Goal: Task Accomplishment & Management: Manage account settings

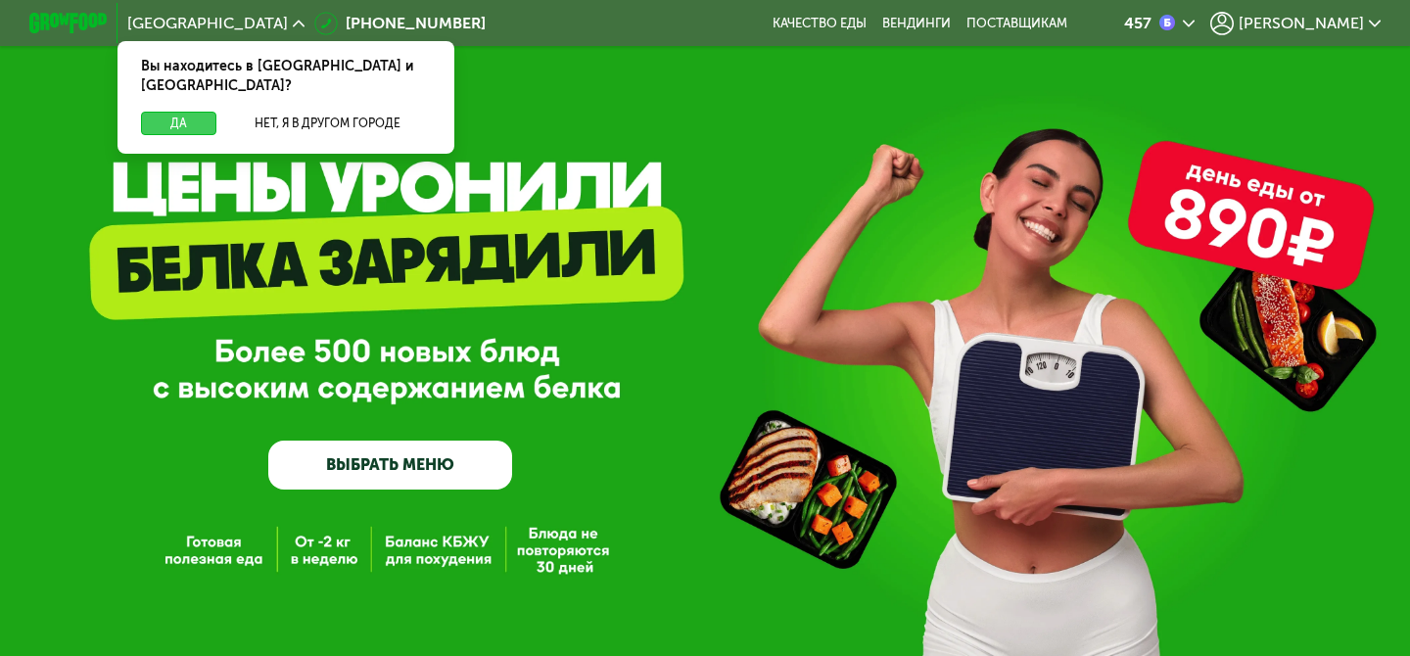
click at [198, 112] on button "Да" at bounding box center [178, 124] width 75 height 24
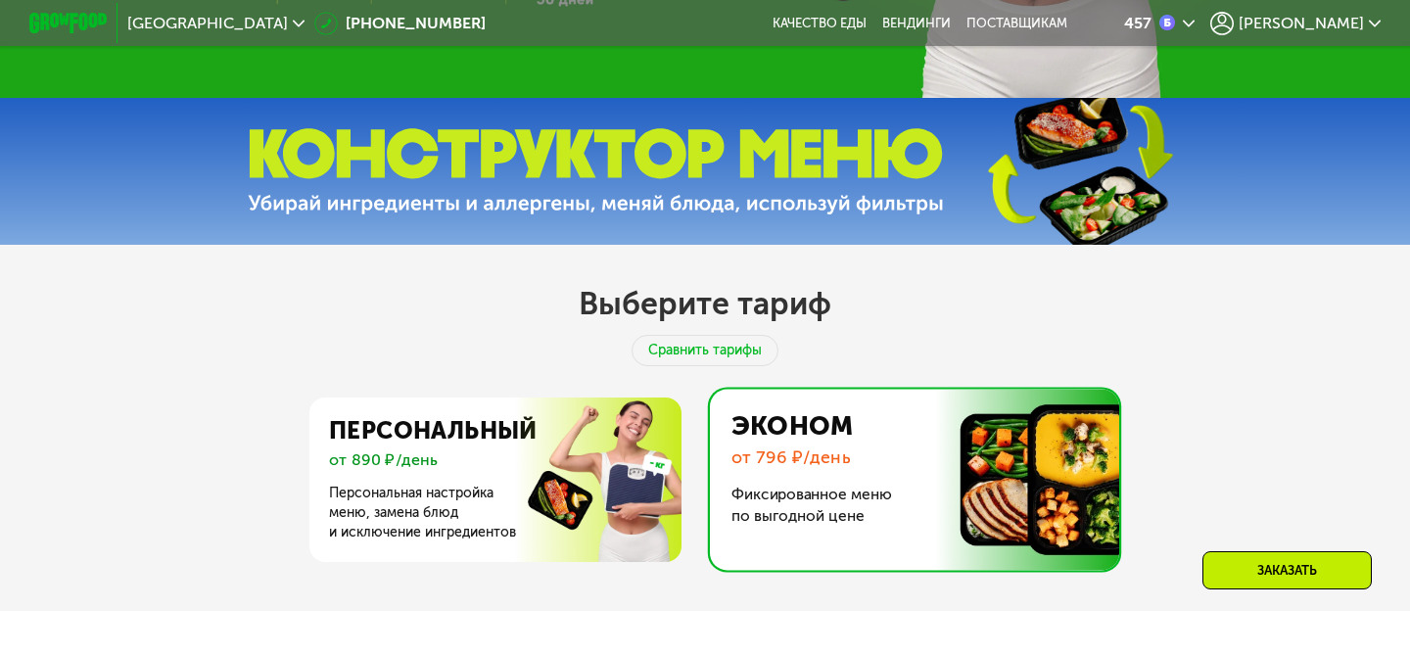
scroll to position [566, 0]
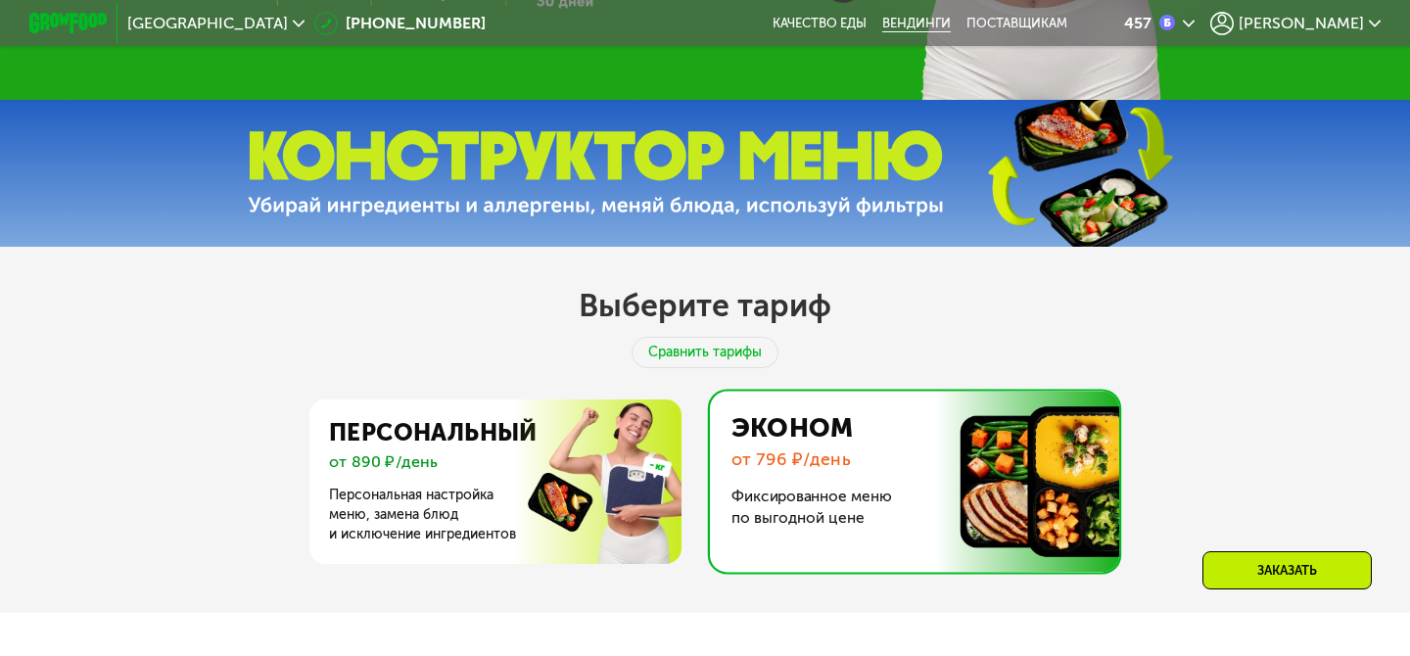
click at [951, 19] on link "Вендинги" at bounding box center [916, 24] width 69 height 16
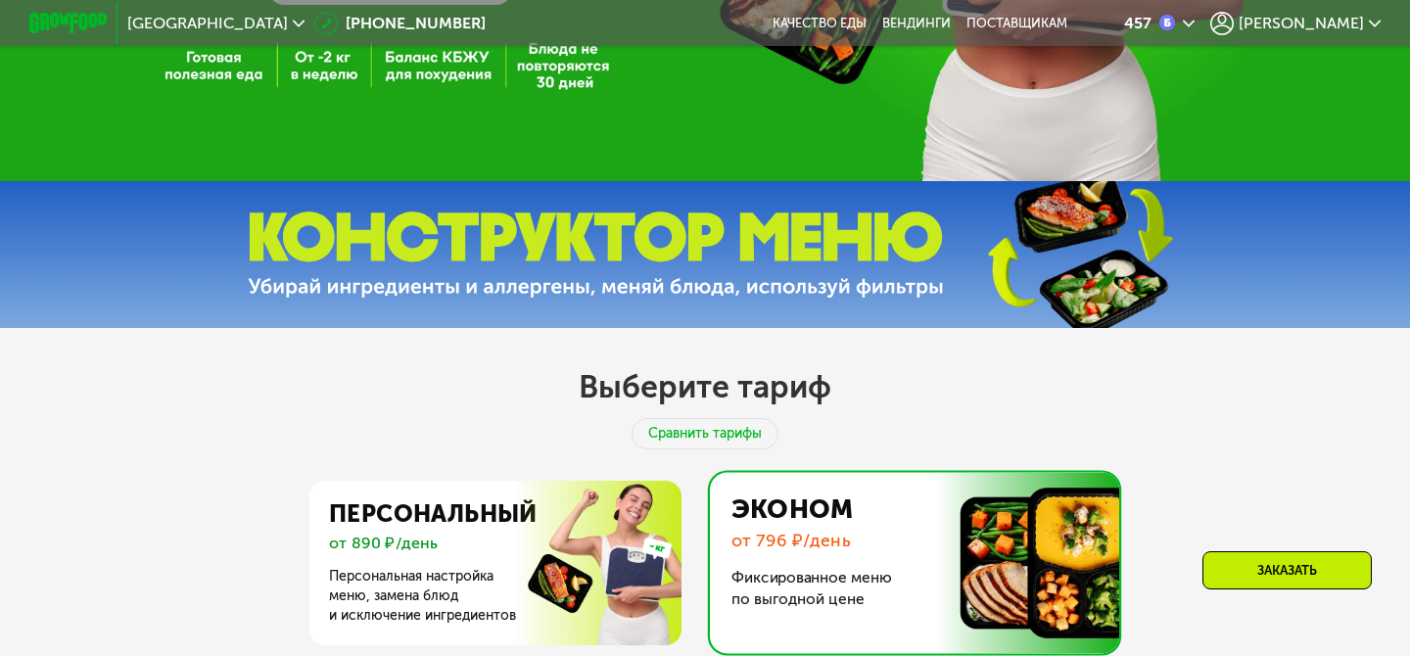
scroll to position [548, 0]
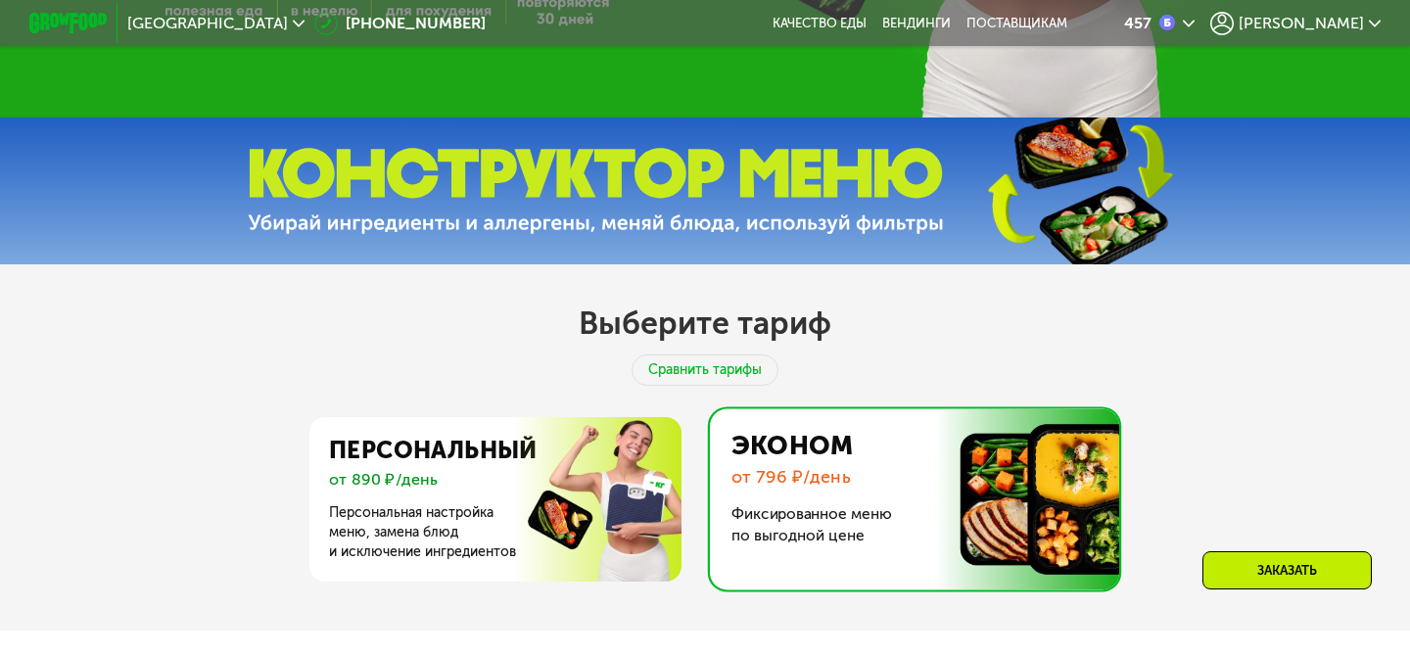
click at [707, 231] on img at bounding box center [596, 191] width 696 height 87
click at [685, 325] on h2 "Выберите тариф" at bounding box center [705, 323] width 253 height 39
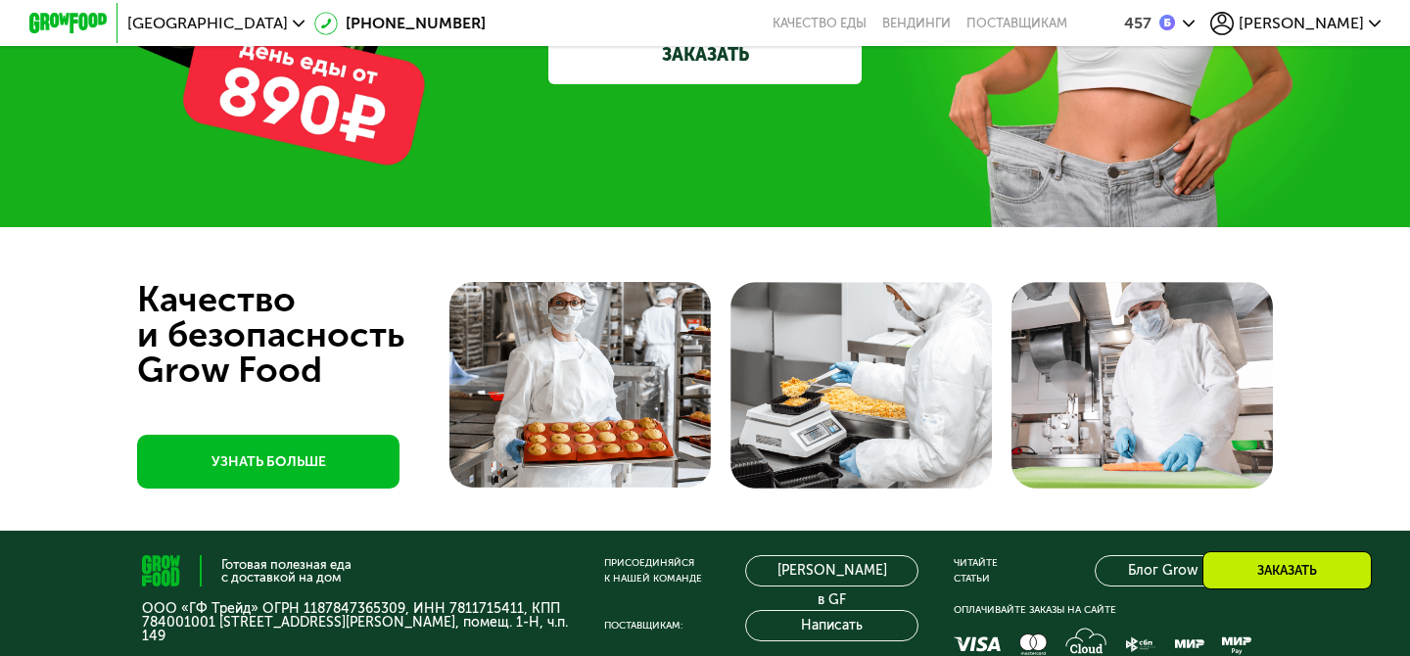
scroll to position [5988, 0]
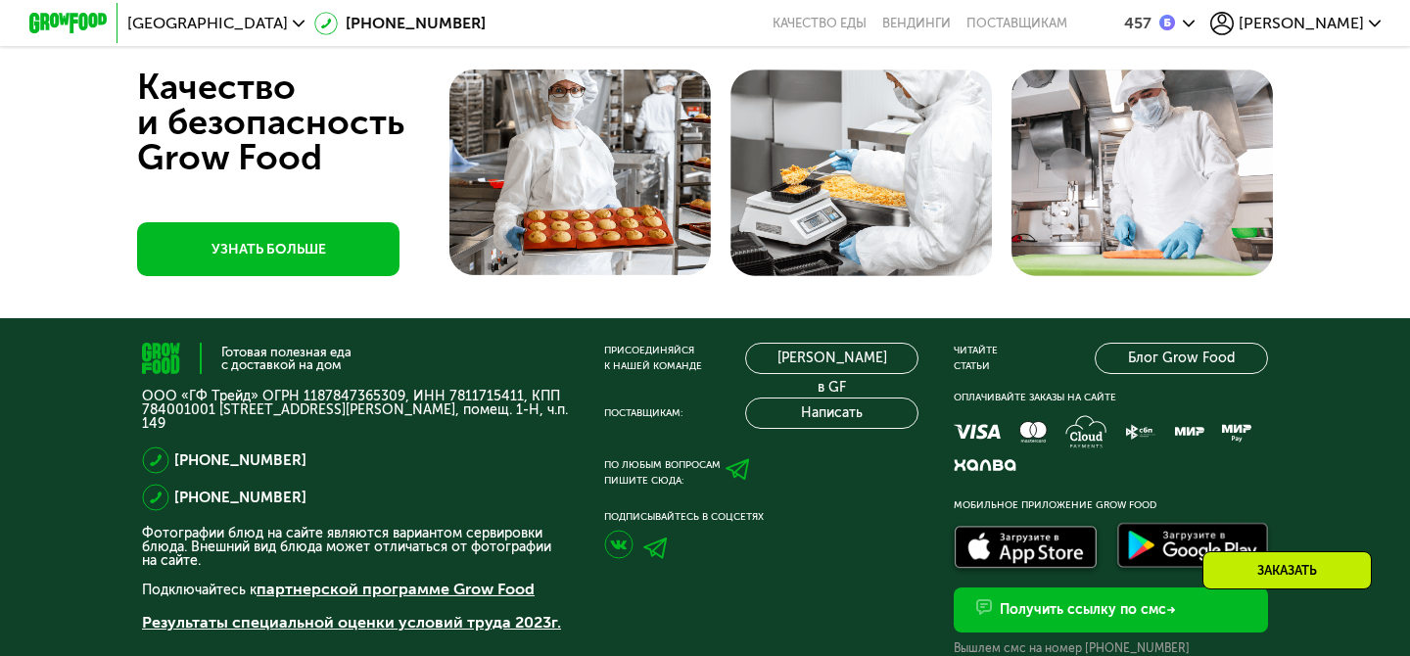
click at [1315, 30] on span "[PERSON_NAME]" at bounding box center [1301, 24] width 125 height 16
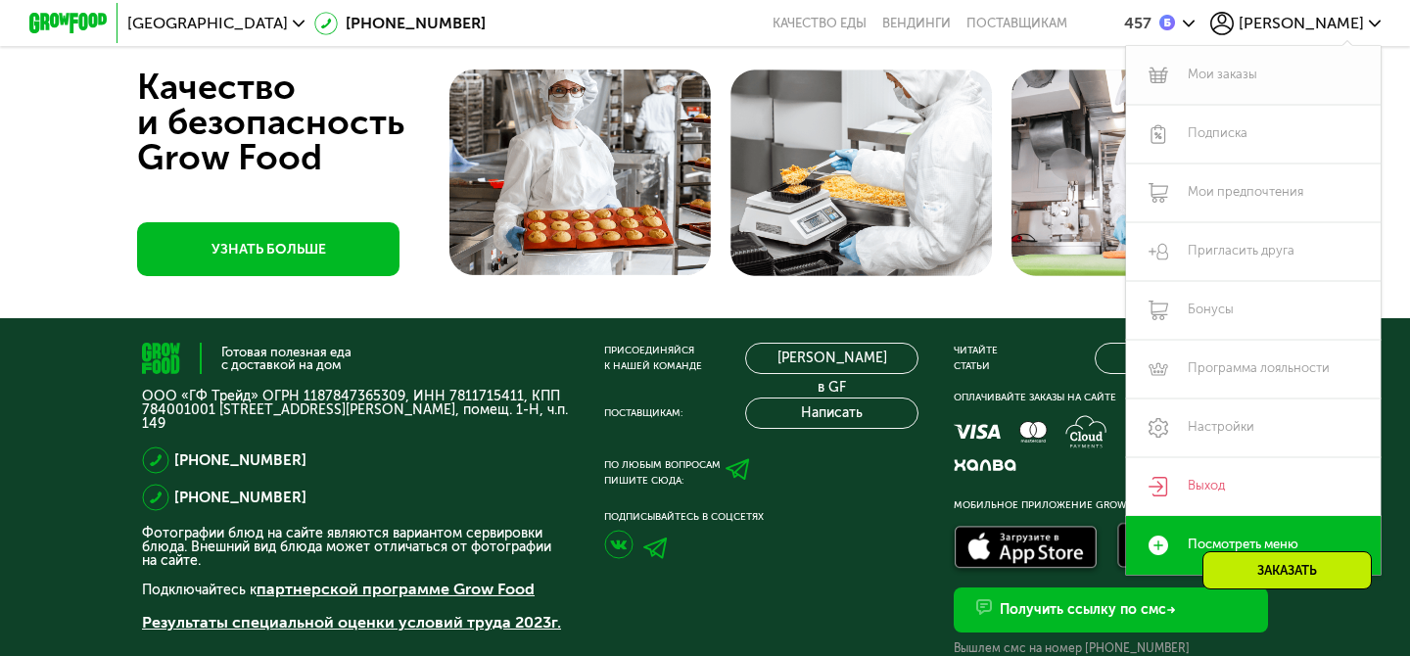
click at [1263, 72] on link "Мои заказы" at bounding box center [1253, 75] width 255 height 59
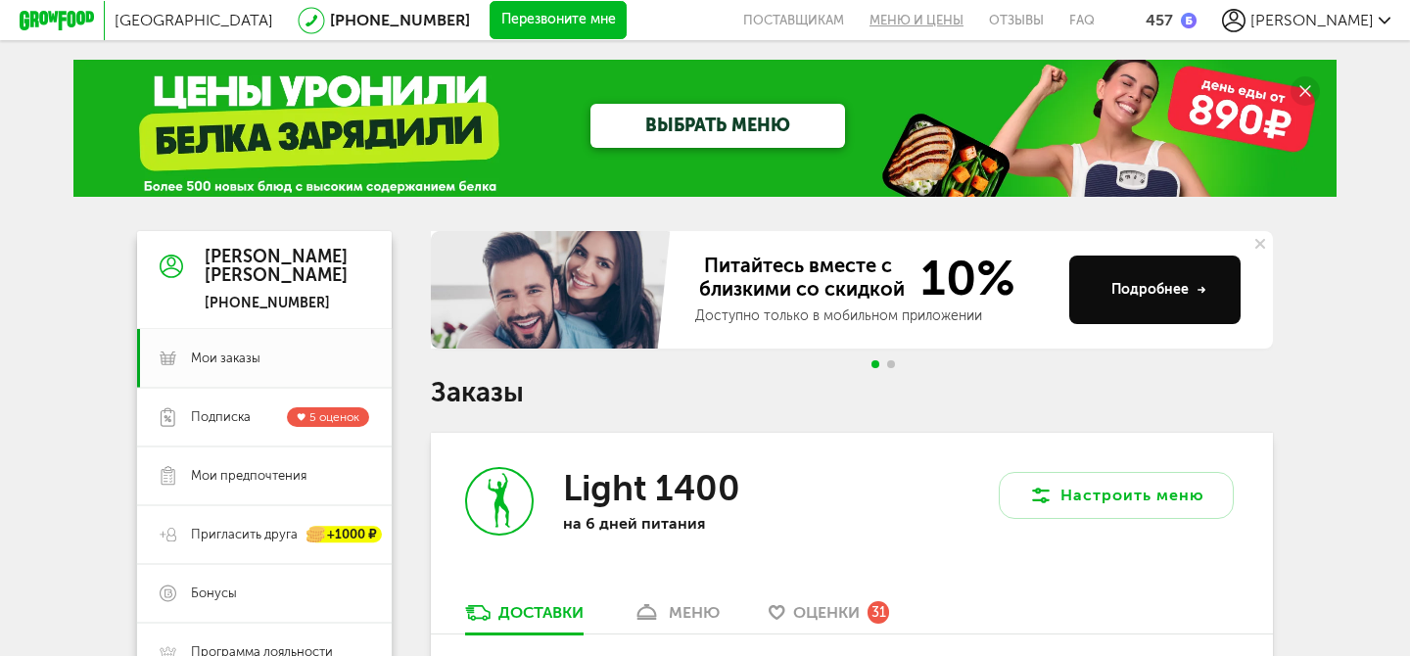
click at [976, 16] on link "Меню и цены" at bounding box center [916, 20] width 119 height 40
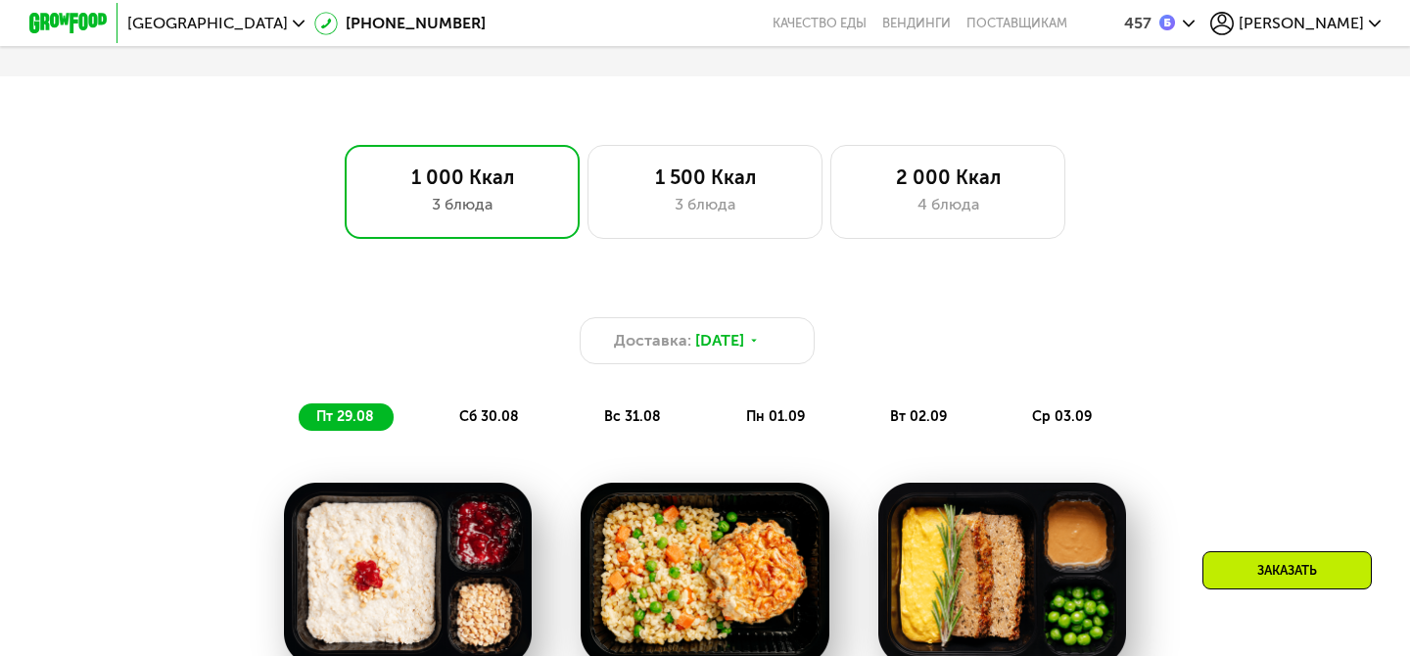
scroll to position [1153, 0]
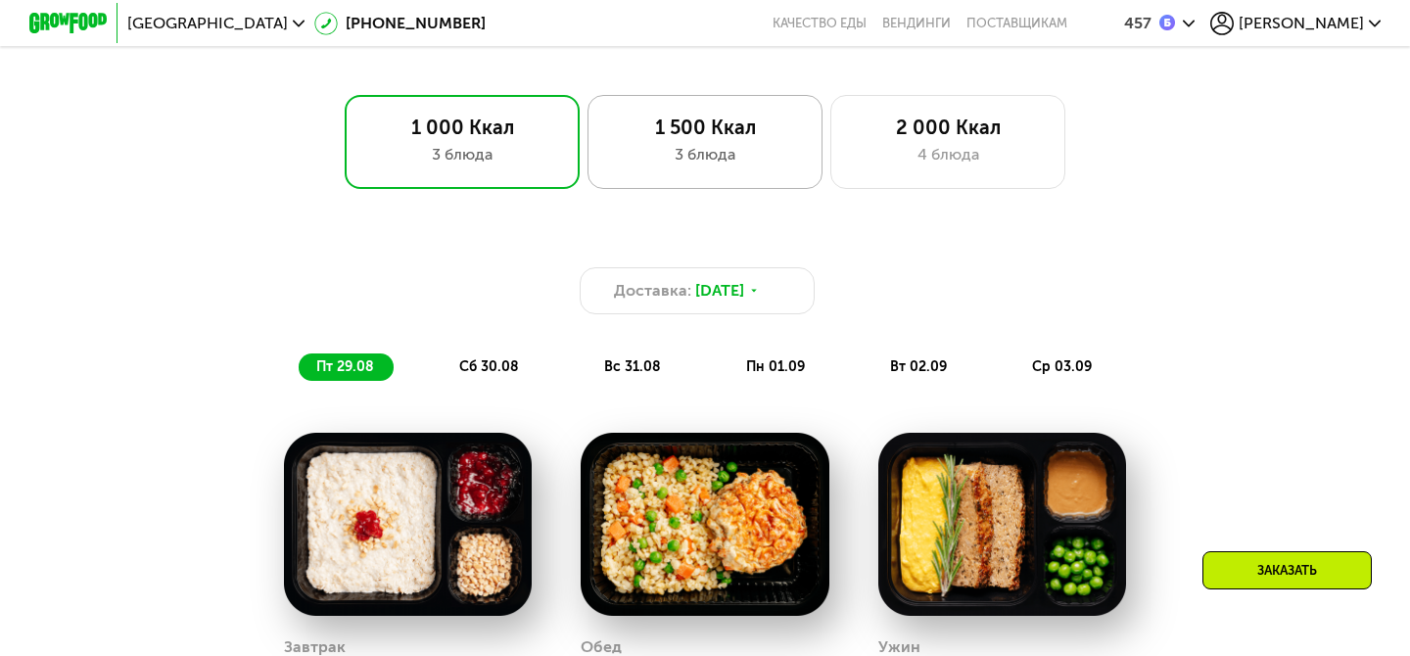
click at [831, 142] on div "1 500 Ккал 3 блюда" at bounding box center [948, 142] width 235 height 94
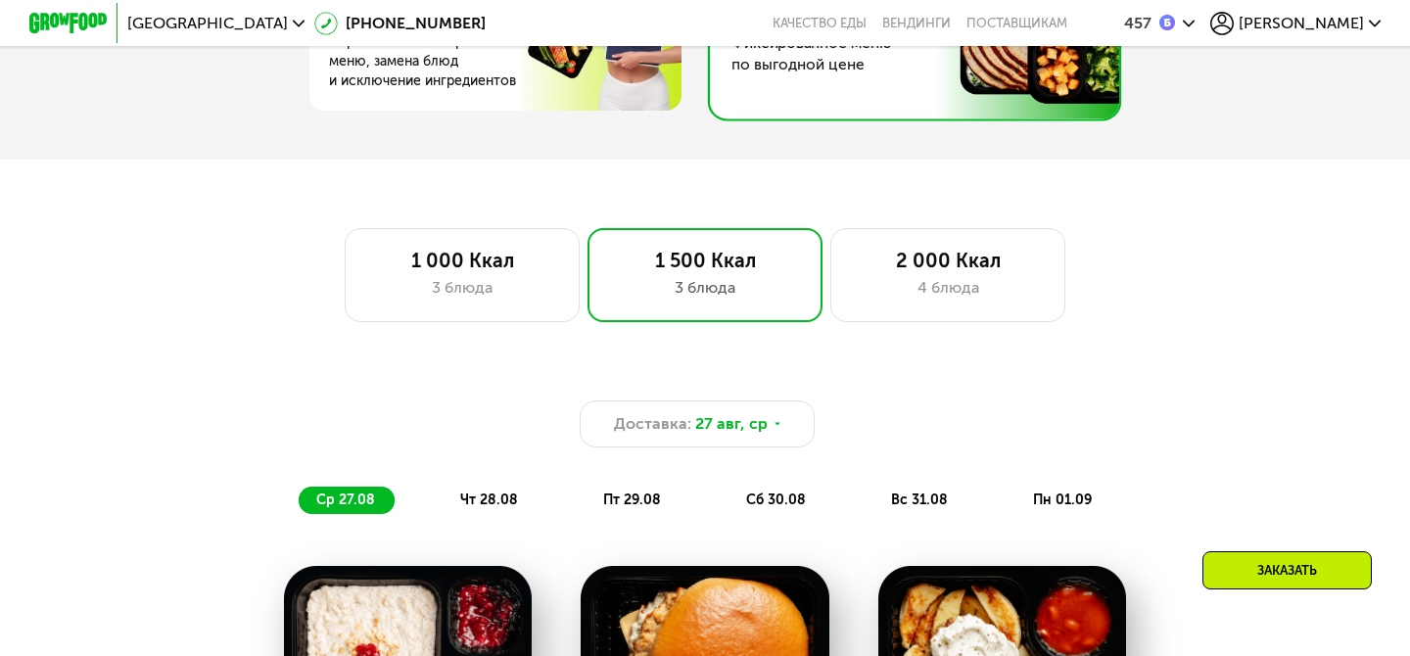
scroll to position [1070, 0]
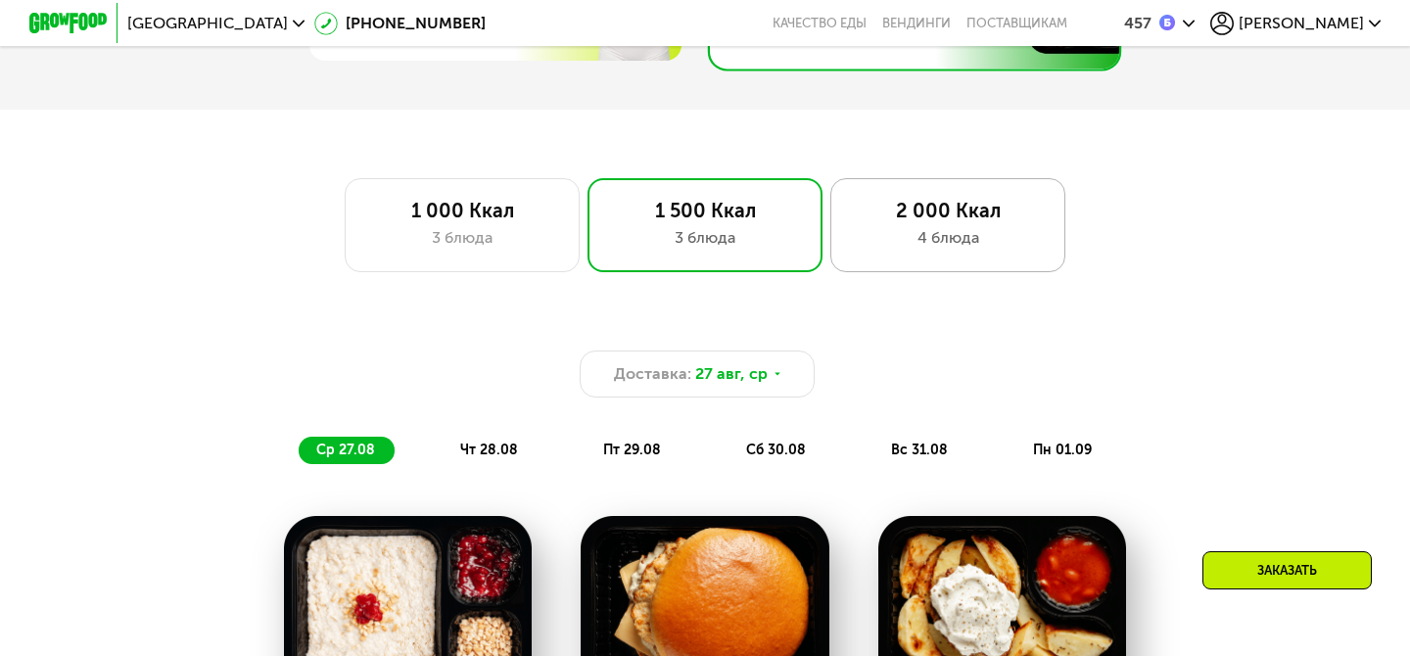
click at [925, 203] on div "2 000 Ккал" at bounding box center [948, 211] width 194 height 24
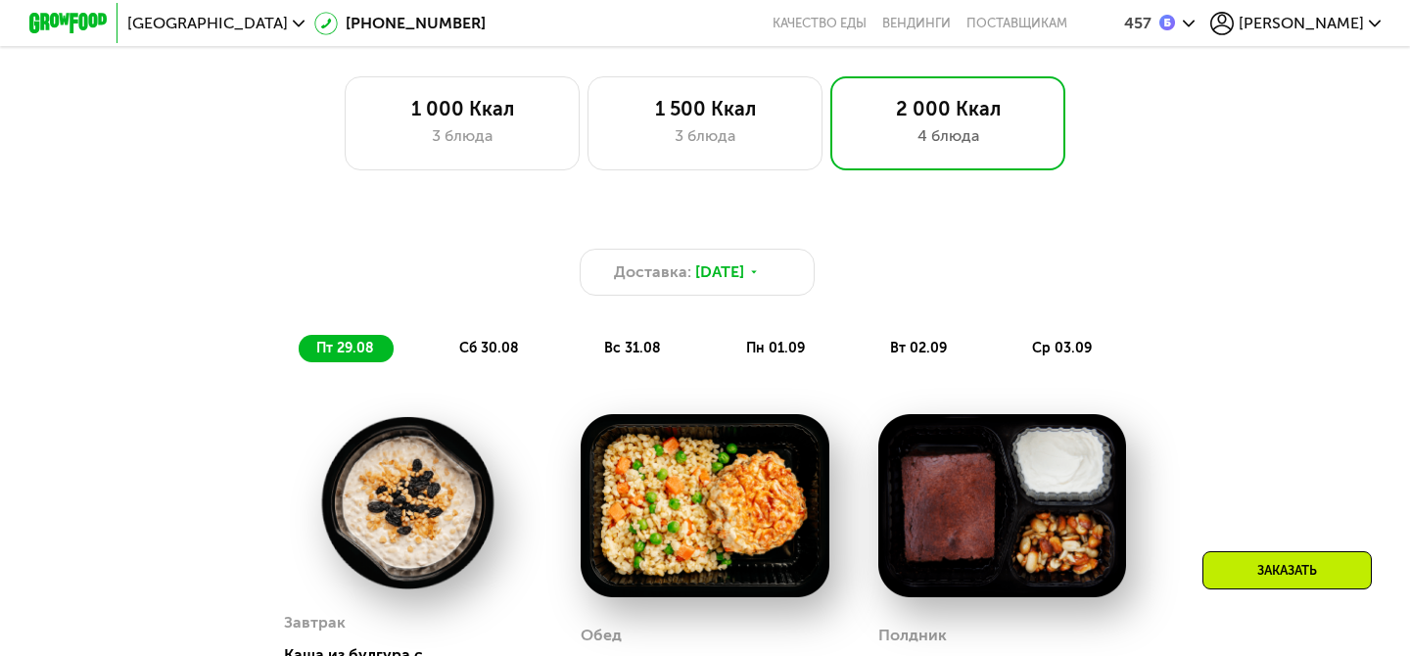
scroll to position [1191, 0]
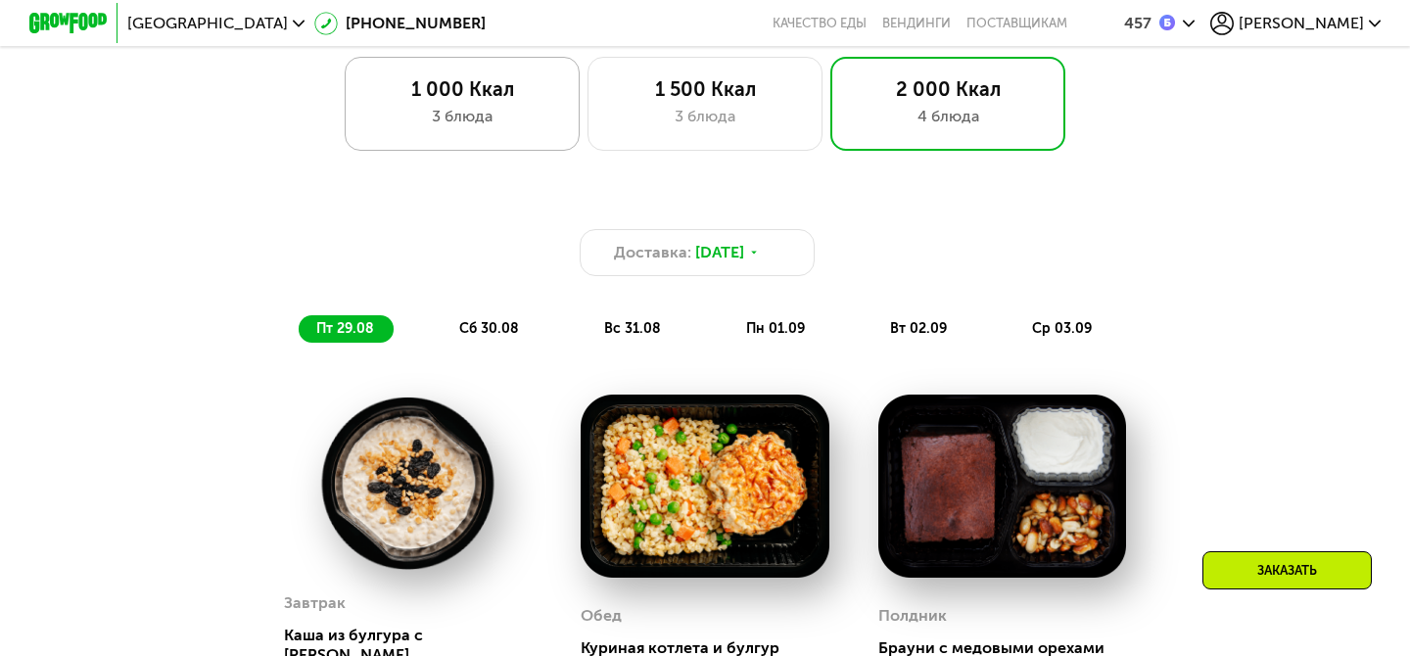
click at [459, 119] on div "3 блюда" at bounding box center [462, 117] width 194 height 24
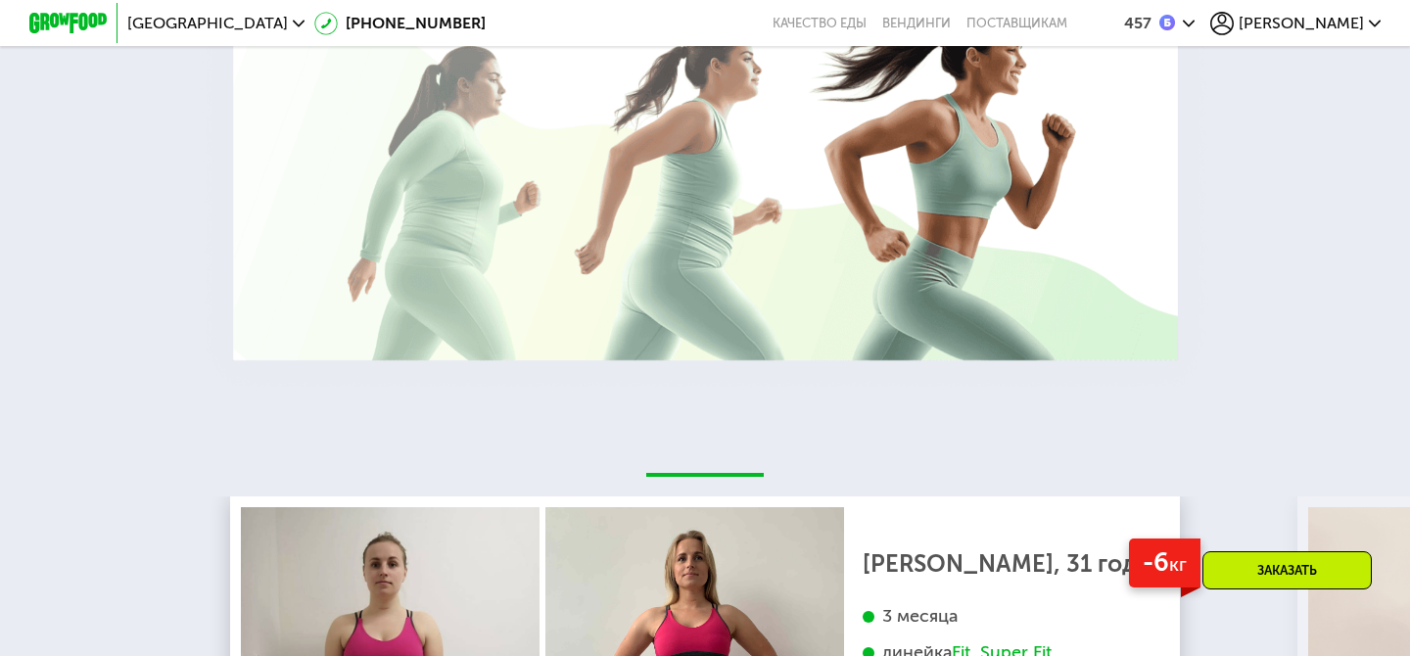
scroll to position [3408, 0]
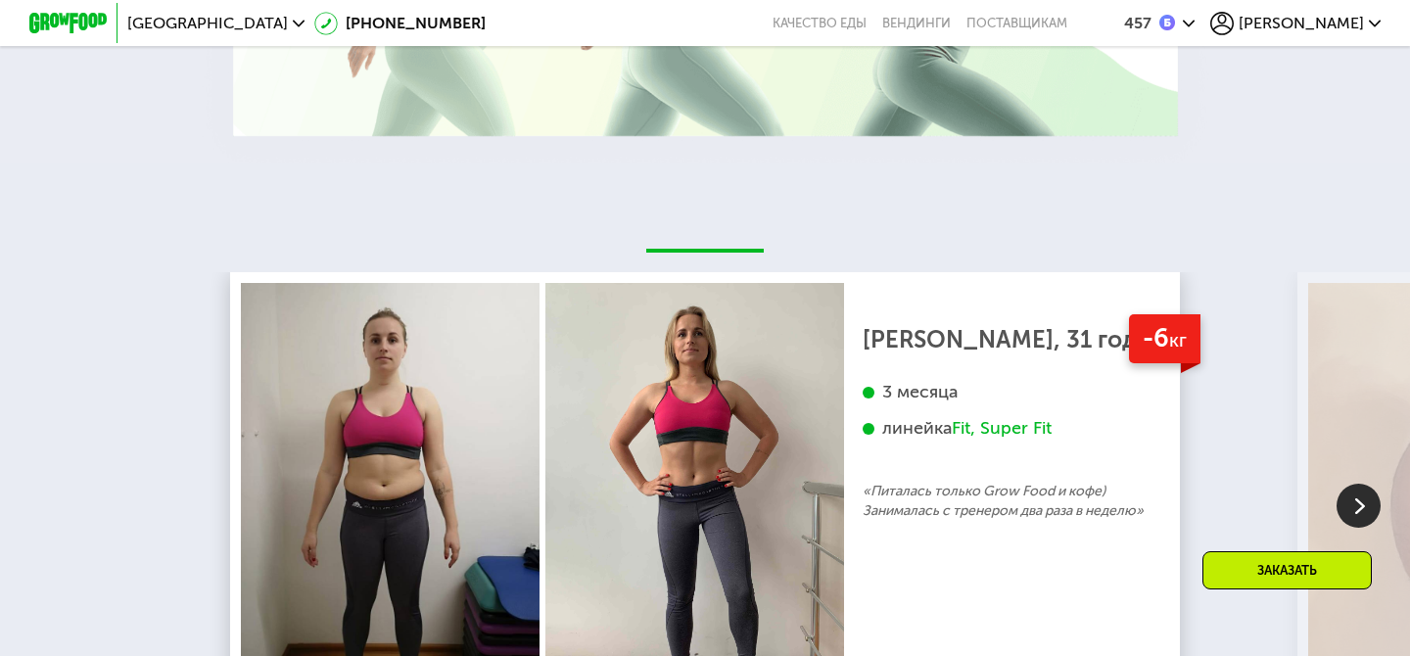
click at [1317, 25] on span "[PERSON_NAME]" at bounding box center [1301, 24] width 125 height 16
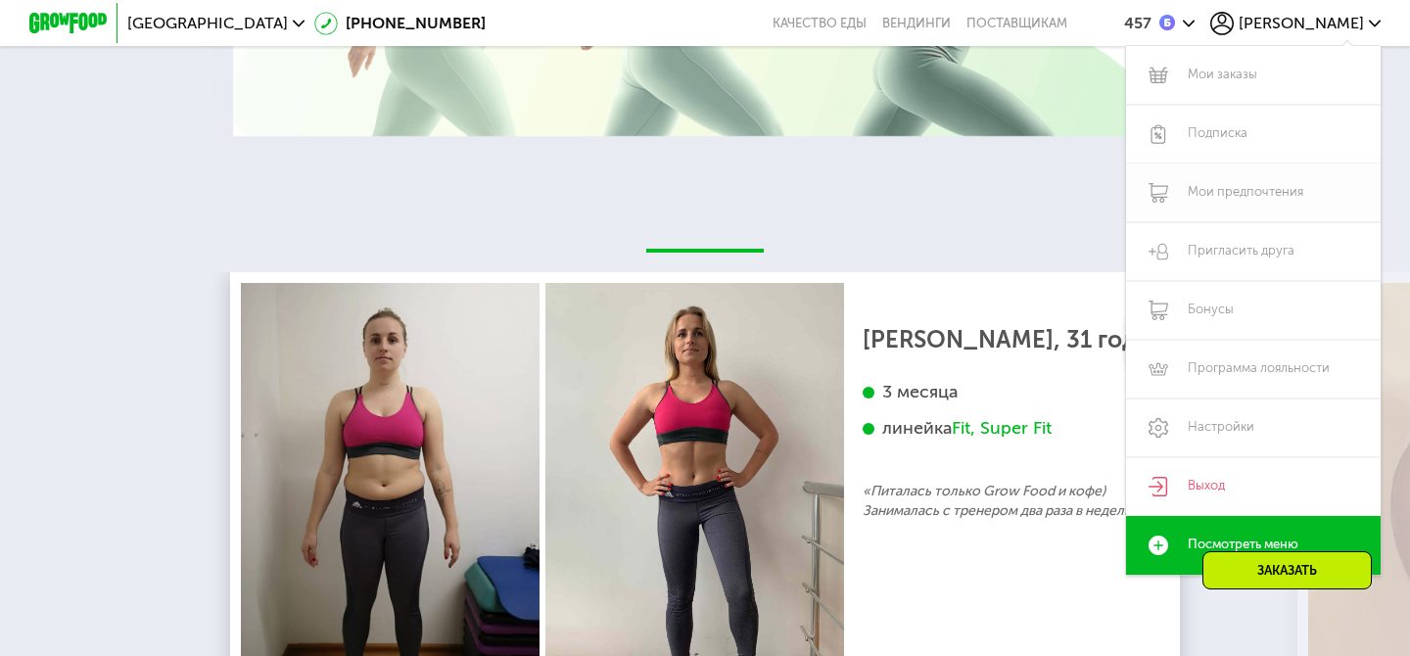
click at [1187, 184] on link "Мои предпочтения" at bounding box center [1253, 193] width 255 height 59
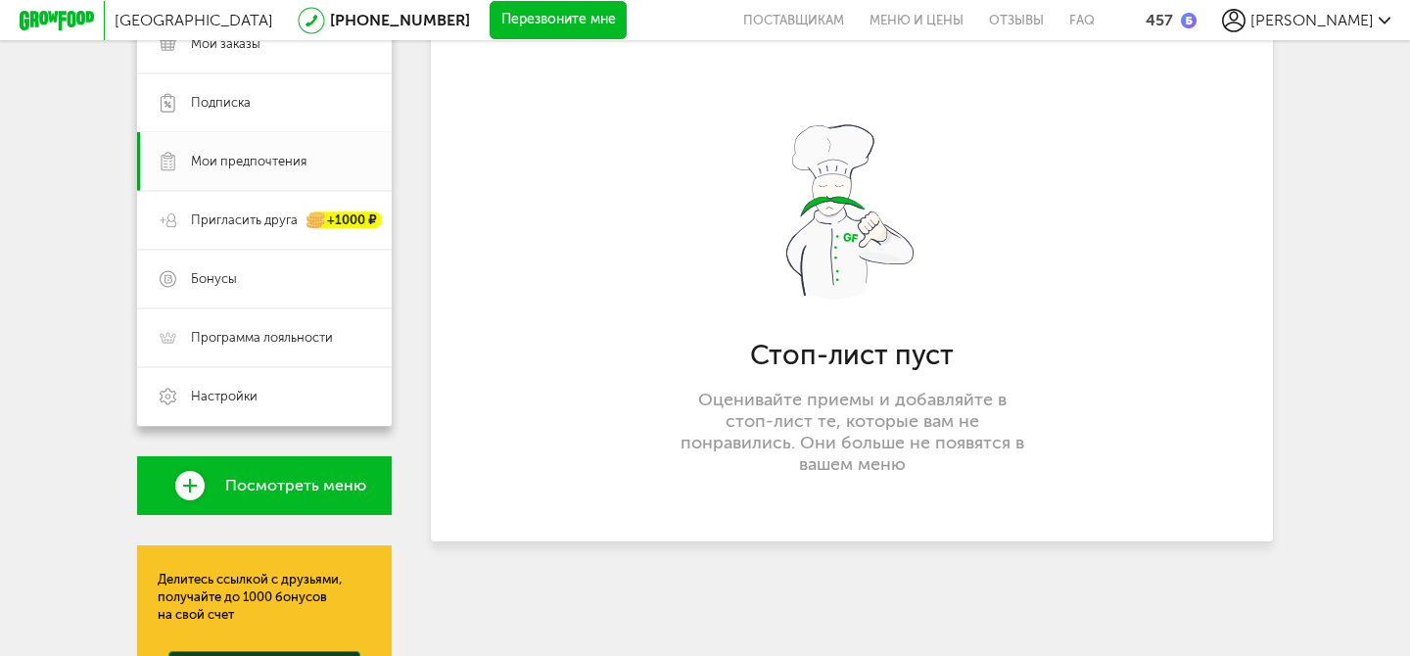
scroll to position [408, 0]
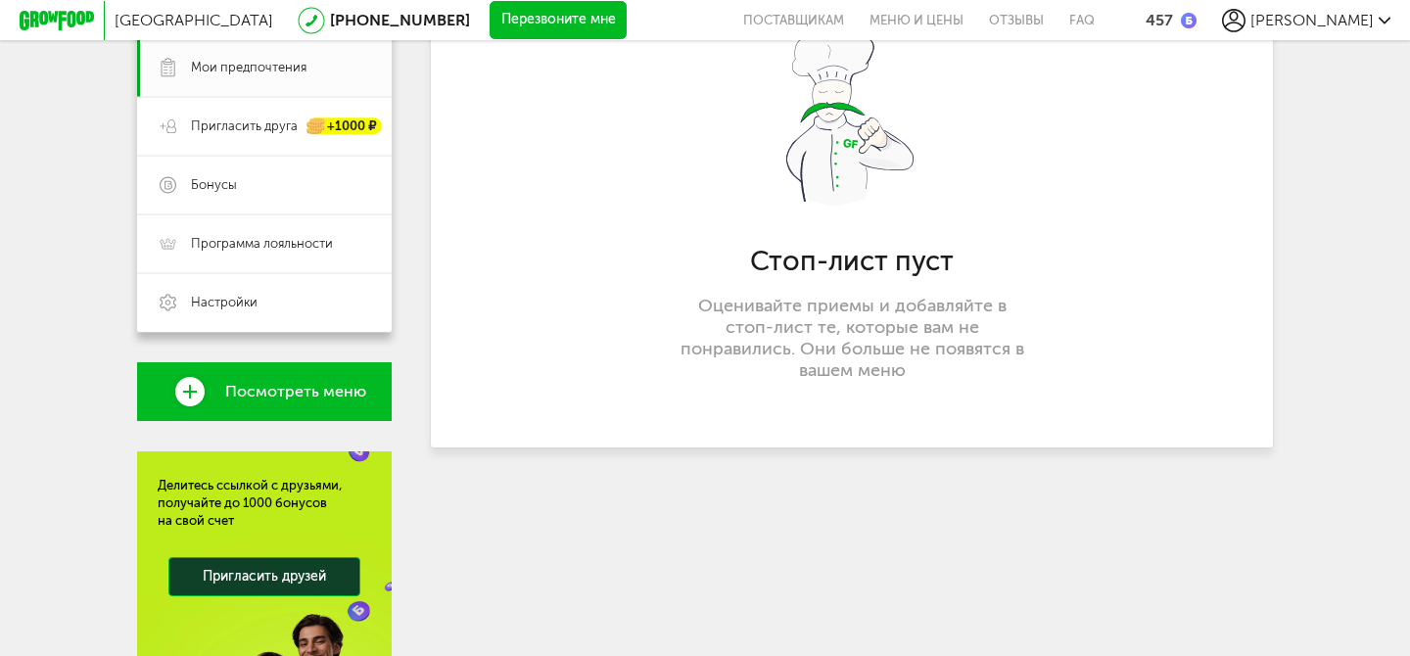
click at [782, 309] on p "Оценивайте приемы и добавляйте в стоп-лист те, которые вам не понравились. Они …" at bounding box center [852, 338] width 345 height 86
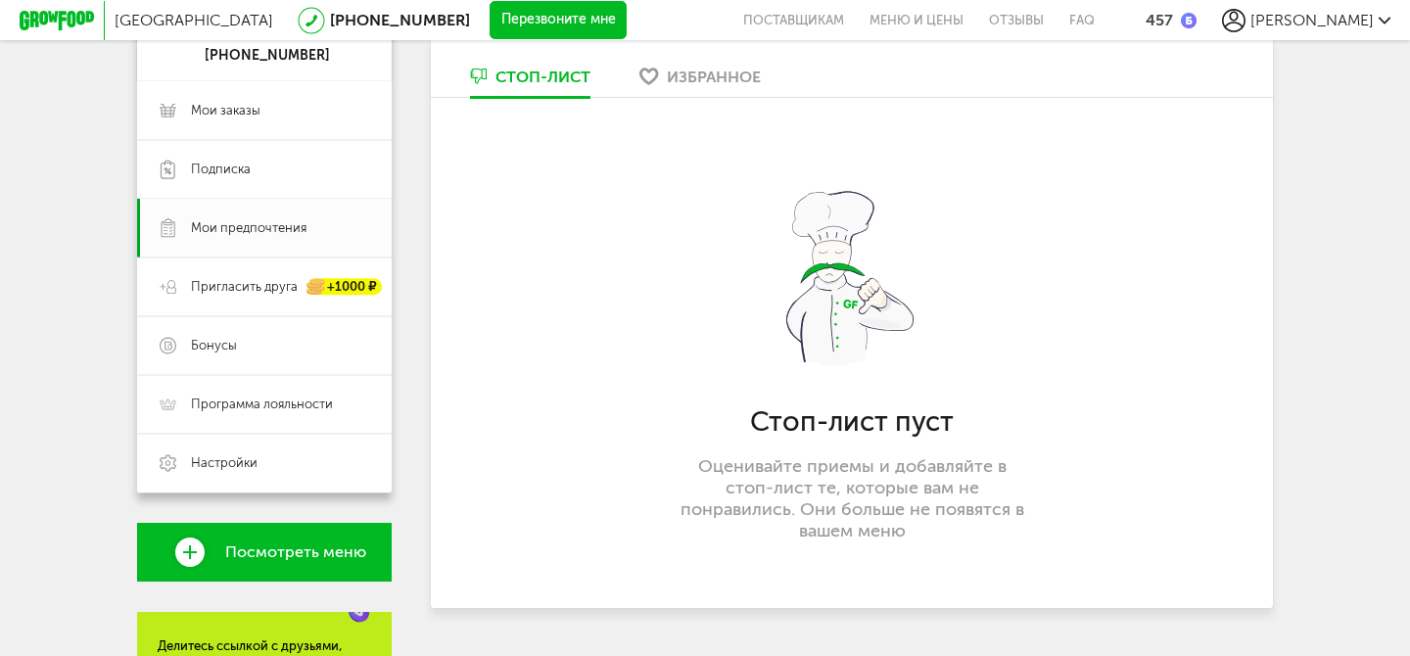
scroll to position [59, 0]
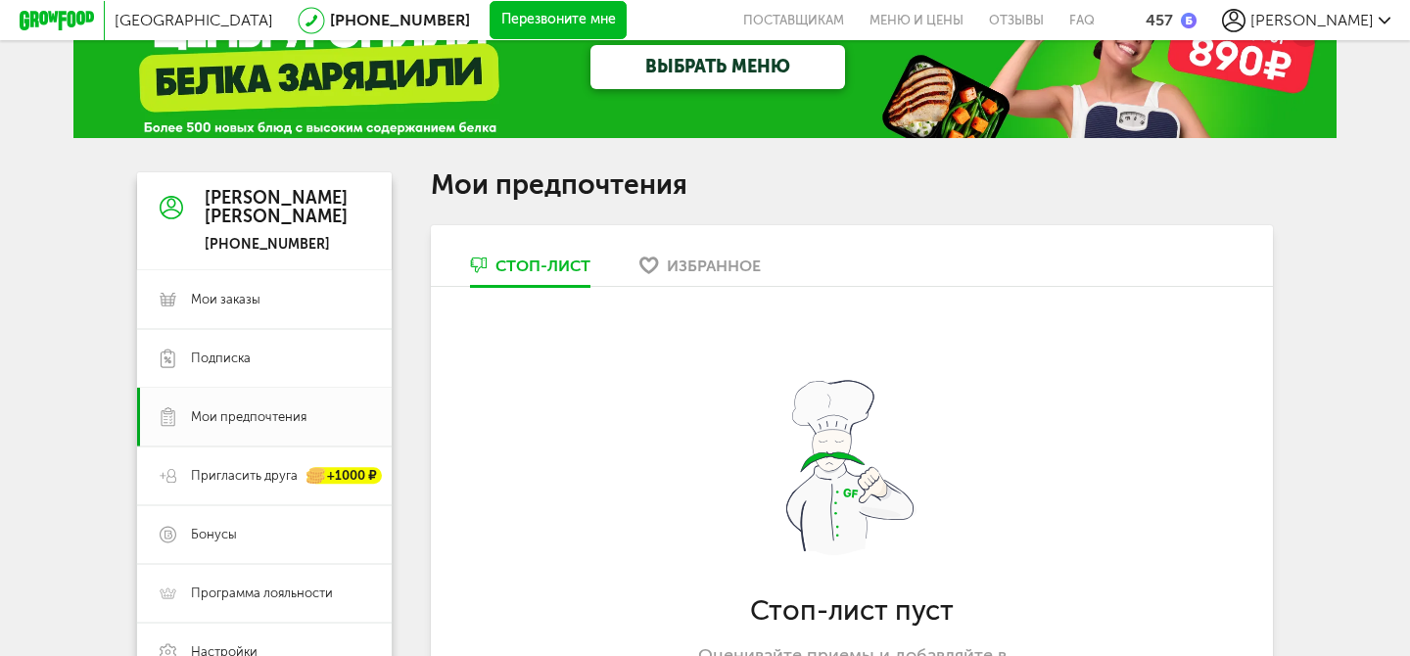
click at [722, 278] on link "Избранное" at bounding box center [700, 270] width 141 height 31
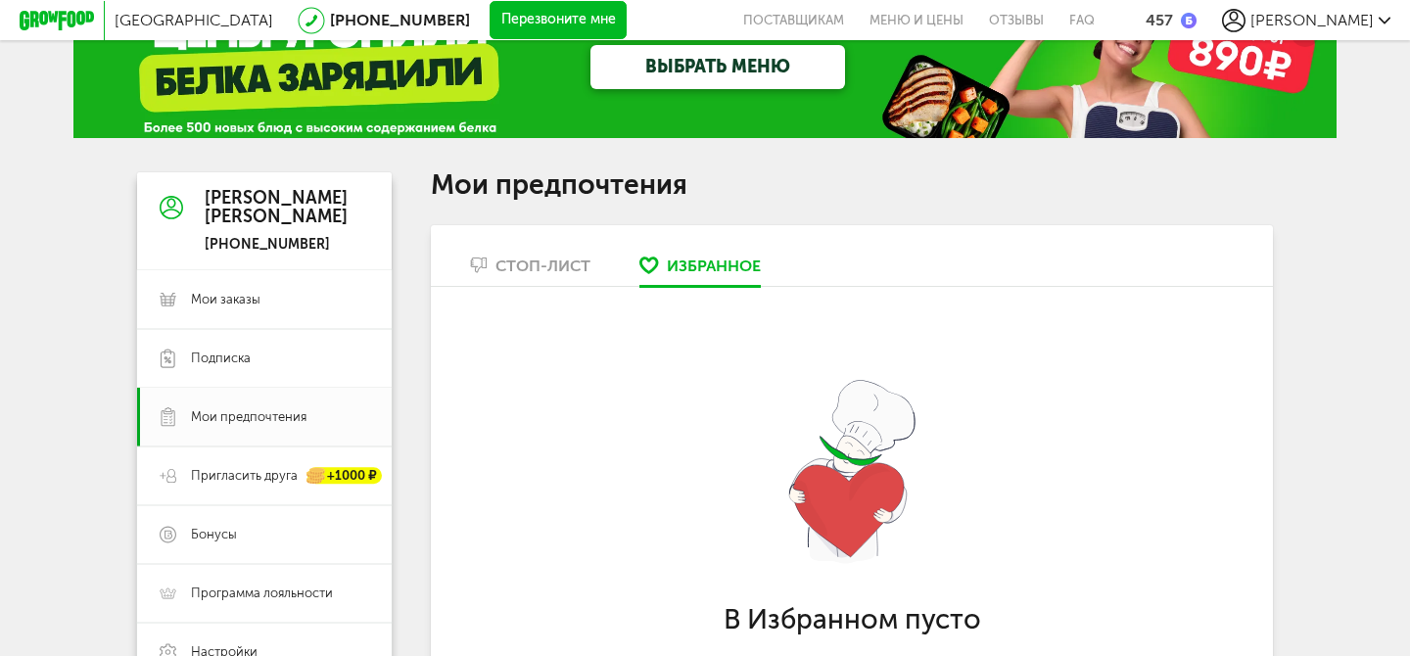
click at [531, 265] on div "Стоп-лист" at bounding box center [543, 266] width 95 height 19
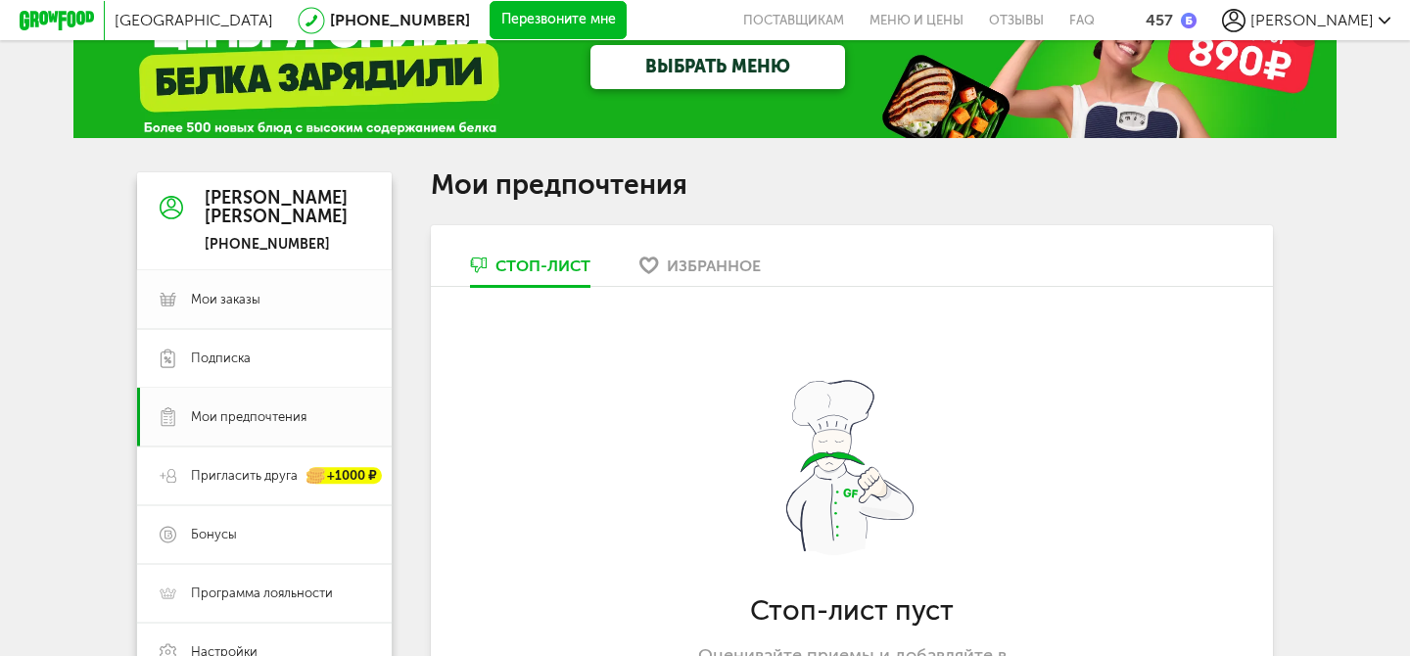
click at [348, 284] on link "Мои заказы" at bounding box center [264, 299] width 255 height 59
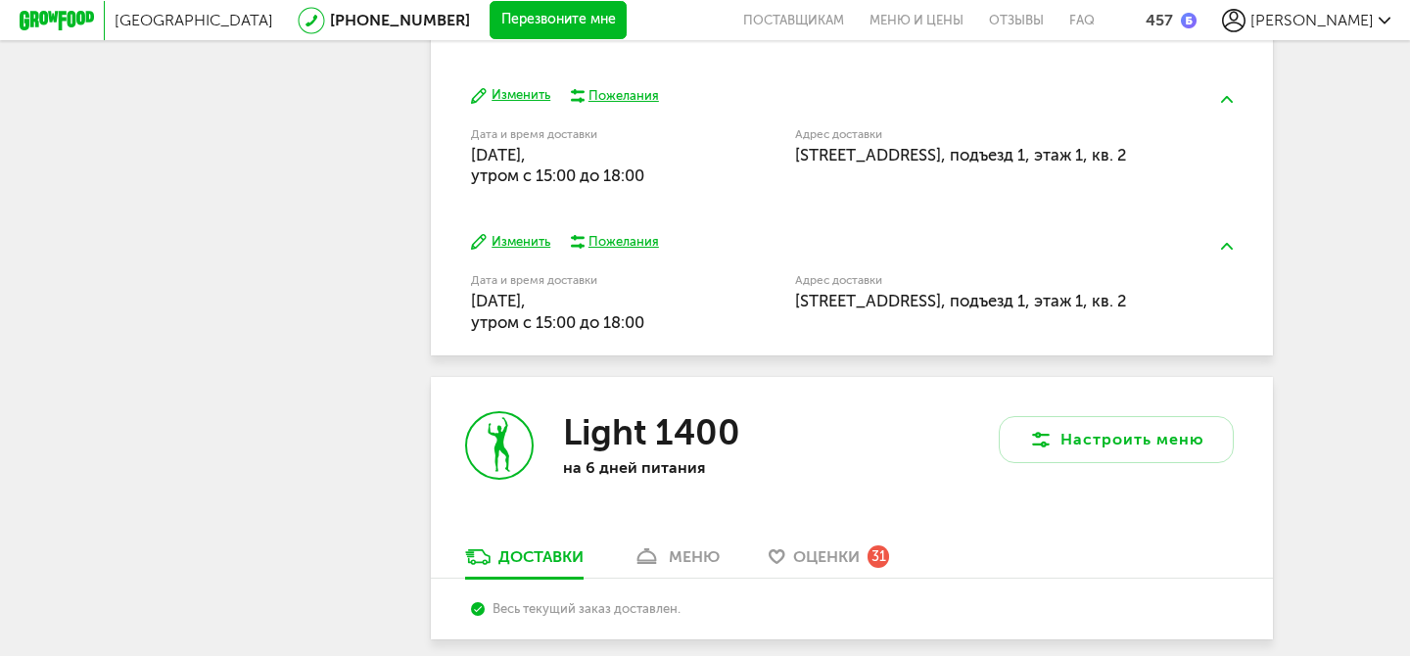
scroll to position [2643, 0]
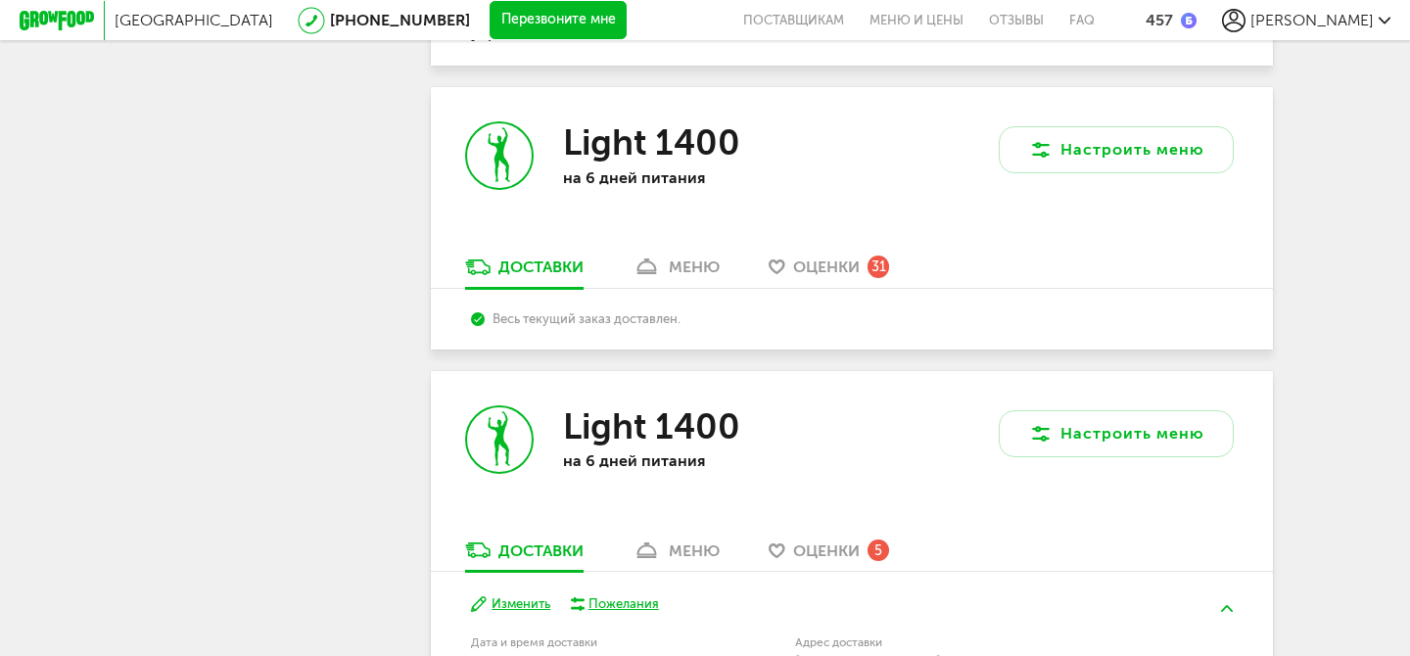
click at [602, 150] on h3 "Light 1400" at bounding box center [651, 142] width 177 height 42
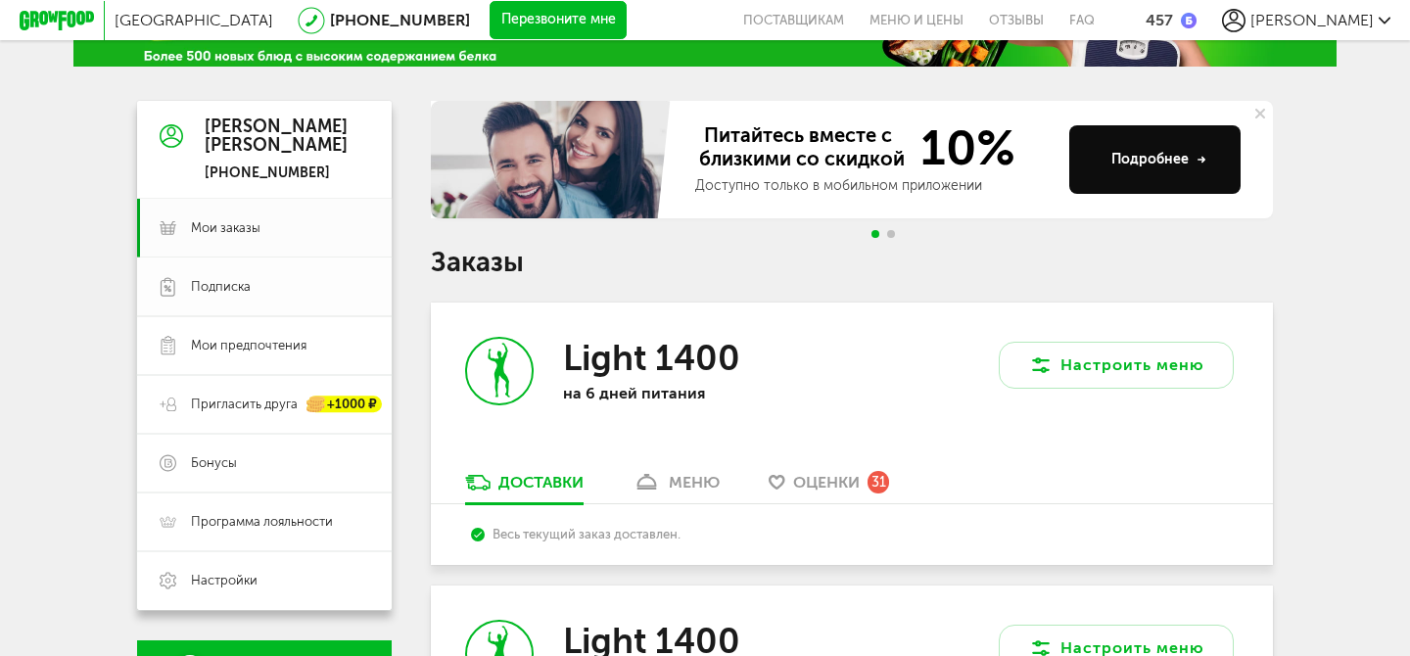
scroll to position [167, 0]
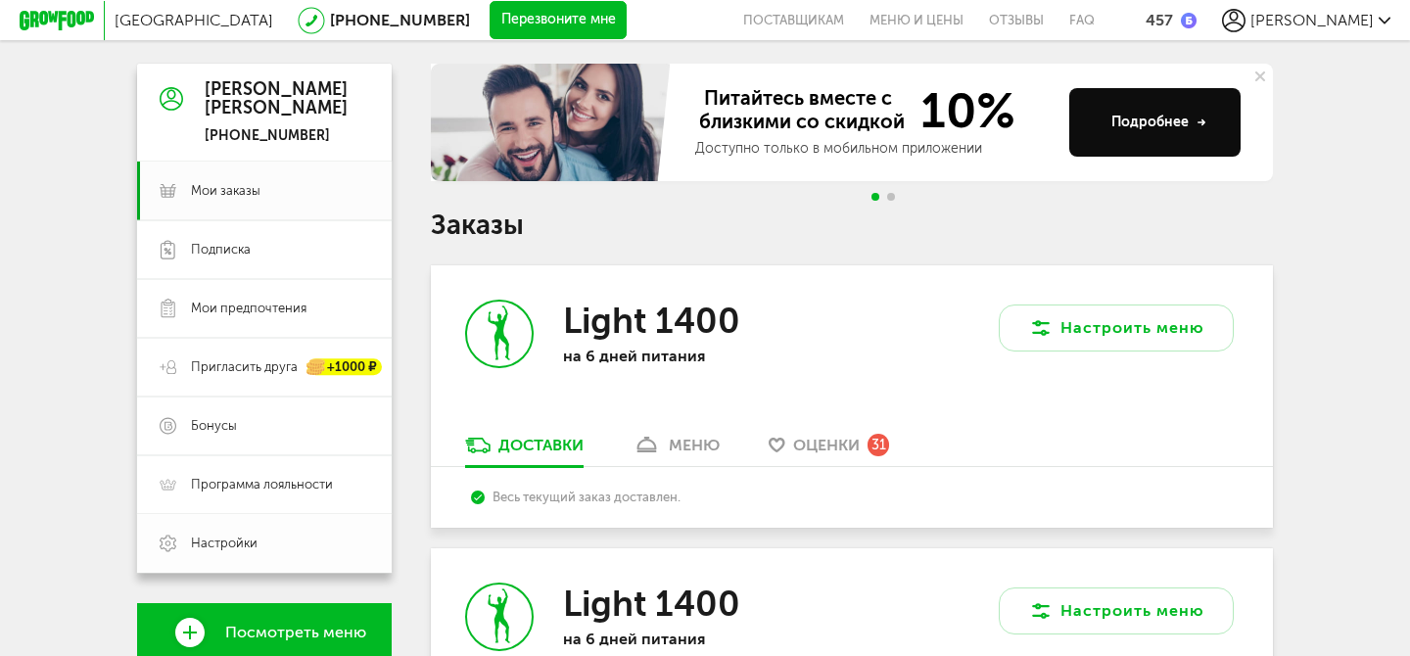
click at [233, 536] on span "Настройки" at bounding box center [224, 544] width 67 height 18
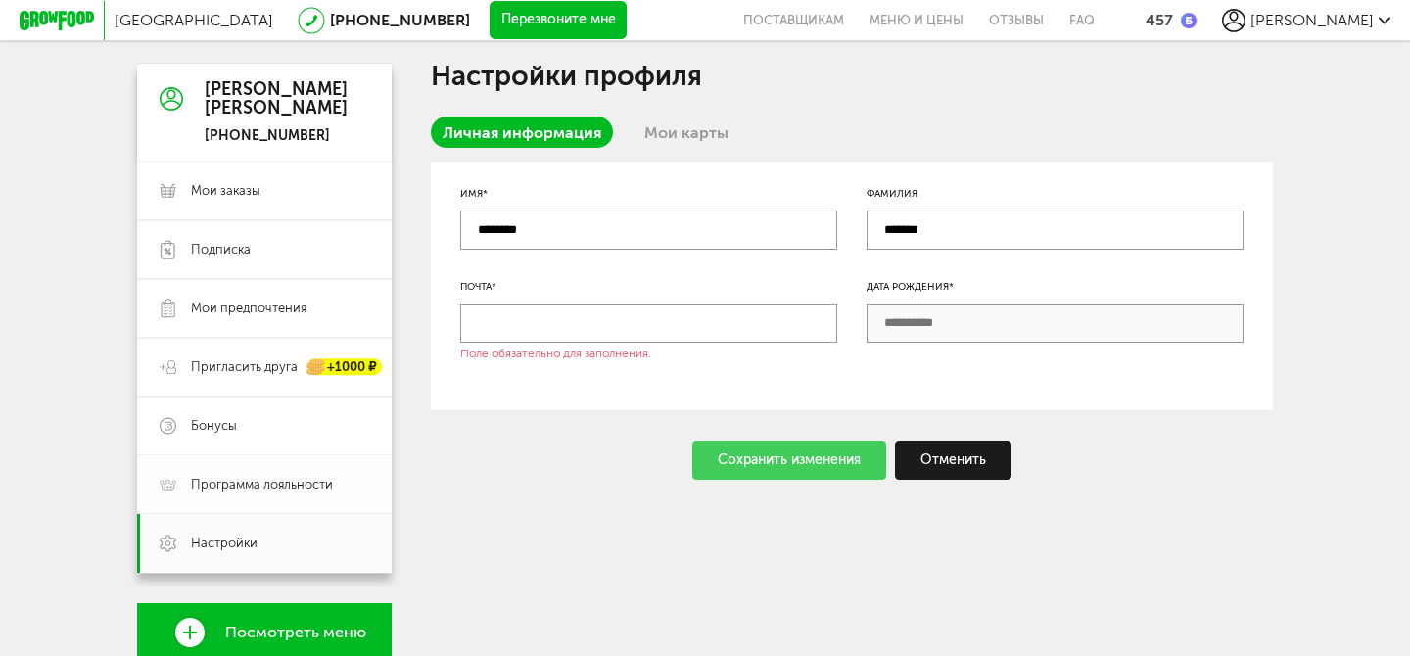
click at [238, 476] on span "Программа лояльности" at bounding box center [262, 485] width 142 height 18
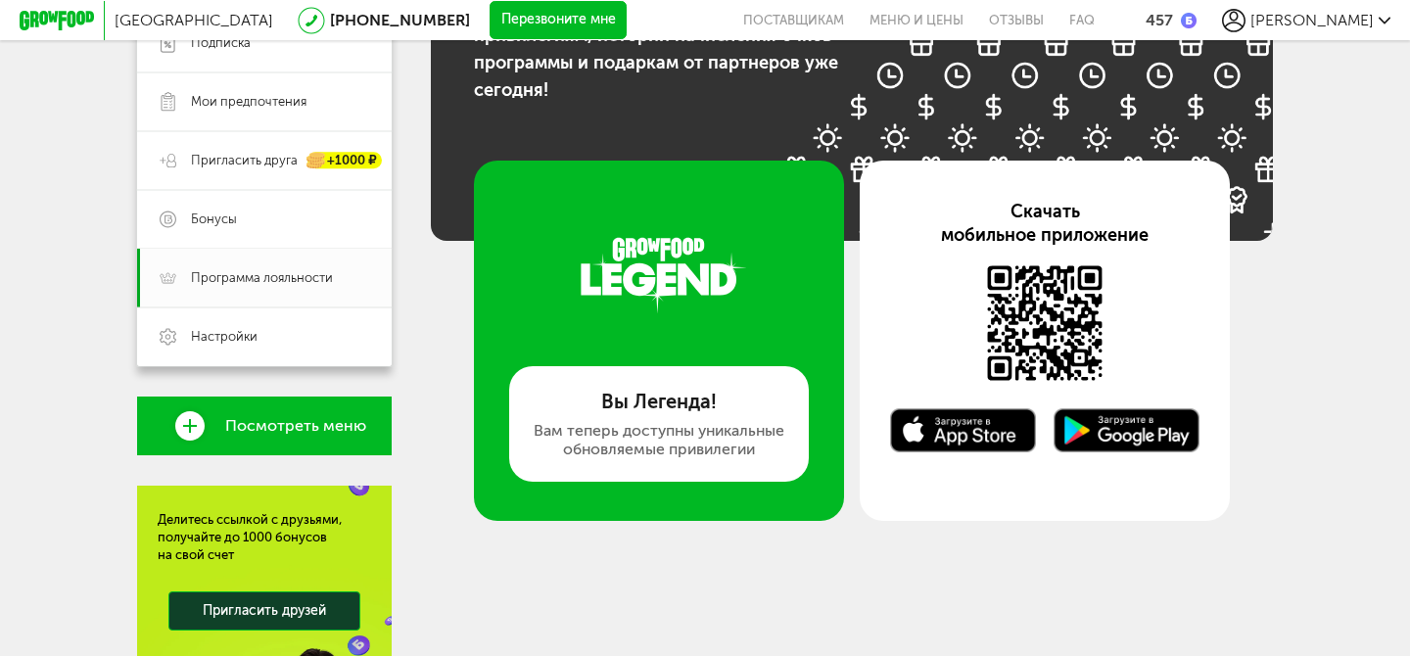
scroll to position [476, 0]
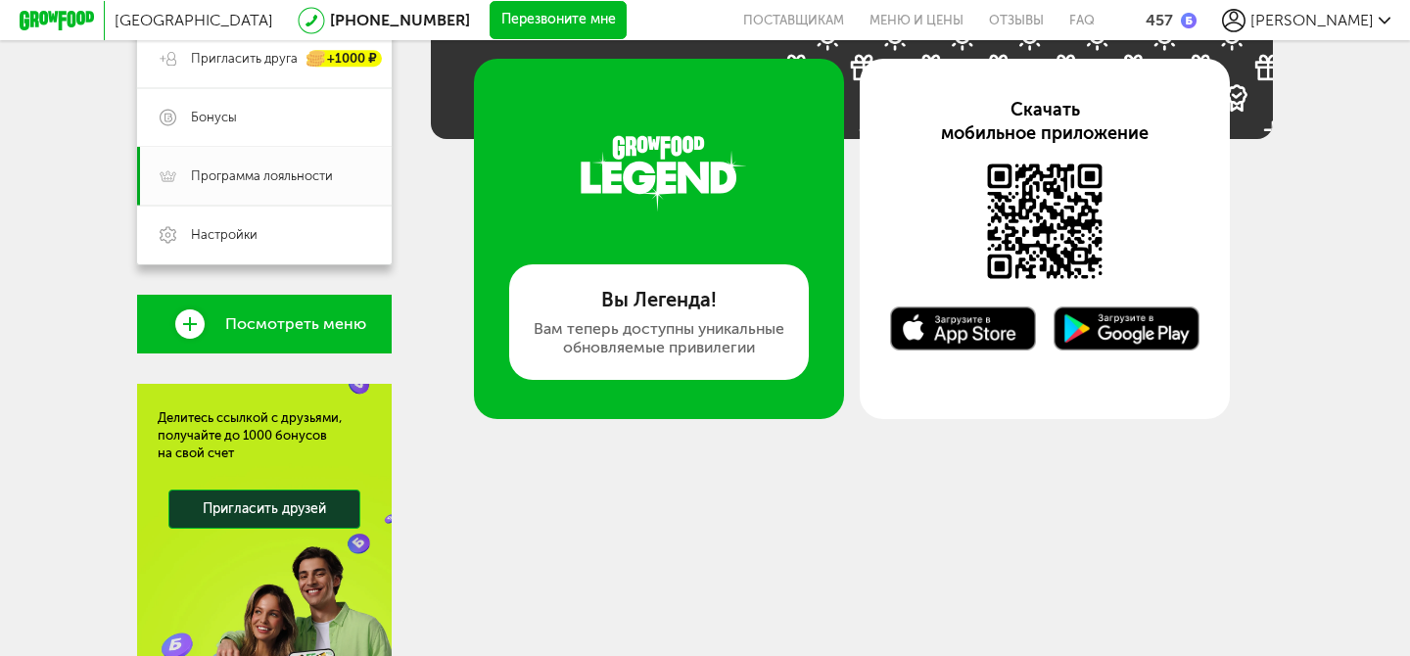
click at [636, 359] on div "Вы Легенда! Вам теперь доступны уникальные обновляемые привилегии" at bounding box center [659, 322] width 300 height 116
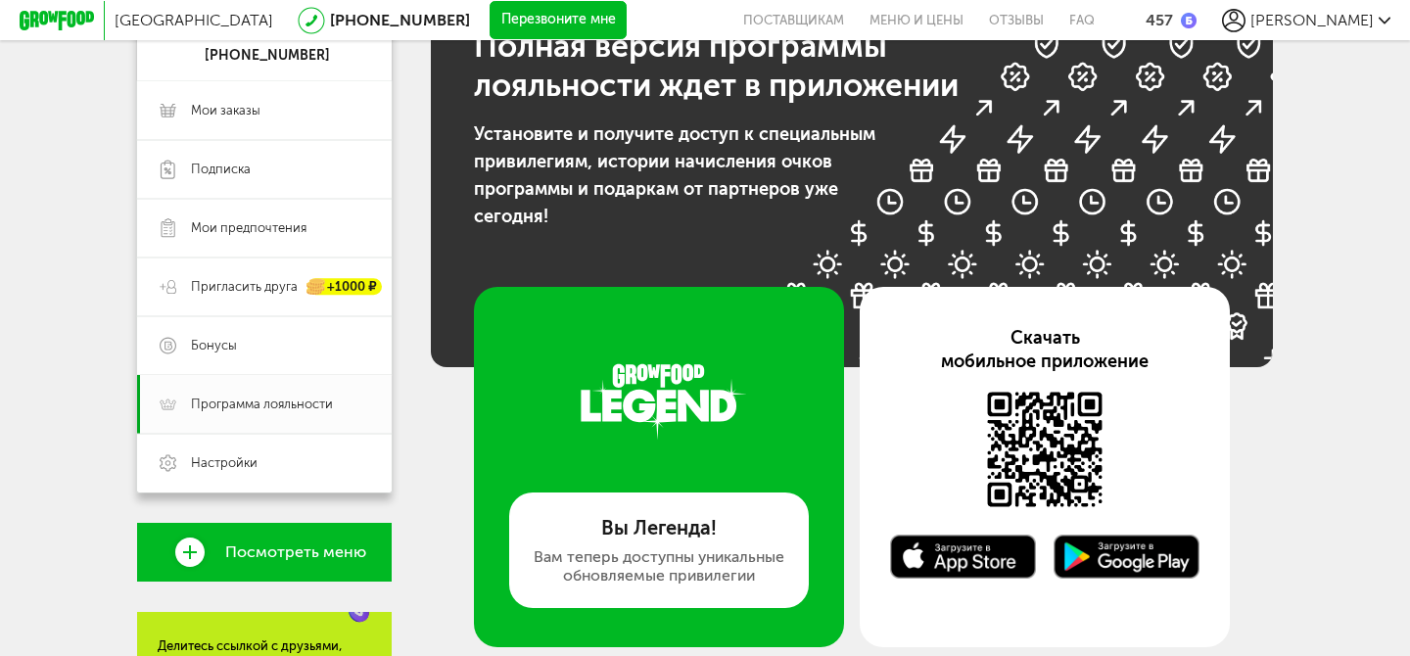
scroll to position [236, 0]
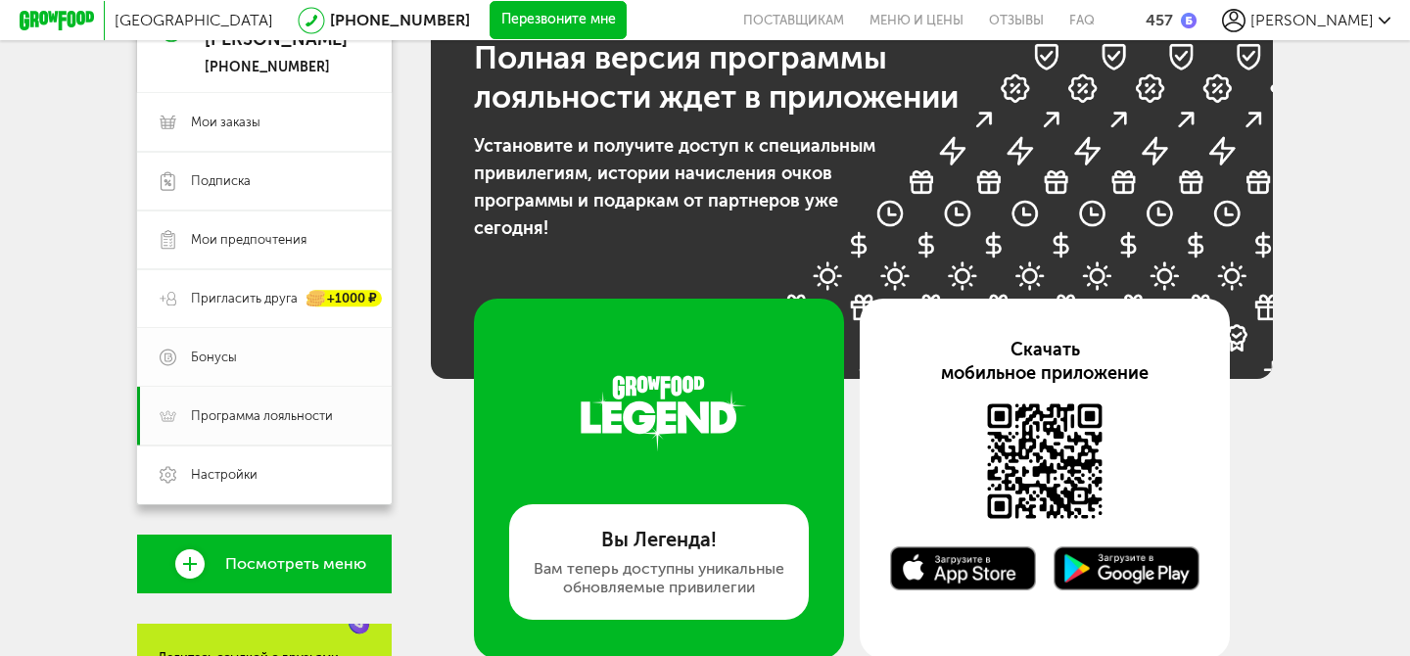
click at [351, 347] on link "Бонусы" at bounding box center [264, 357] width 255 height 59
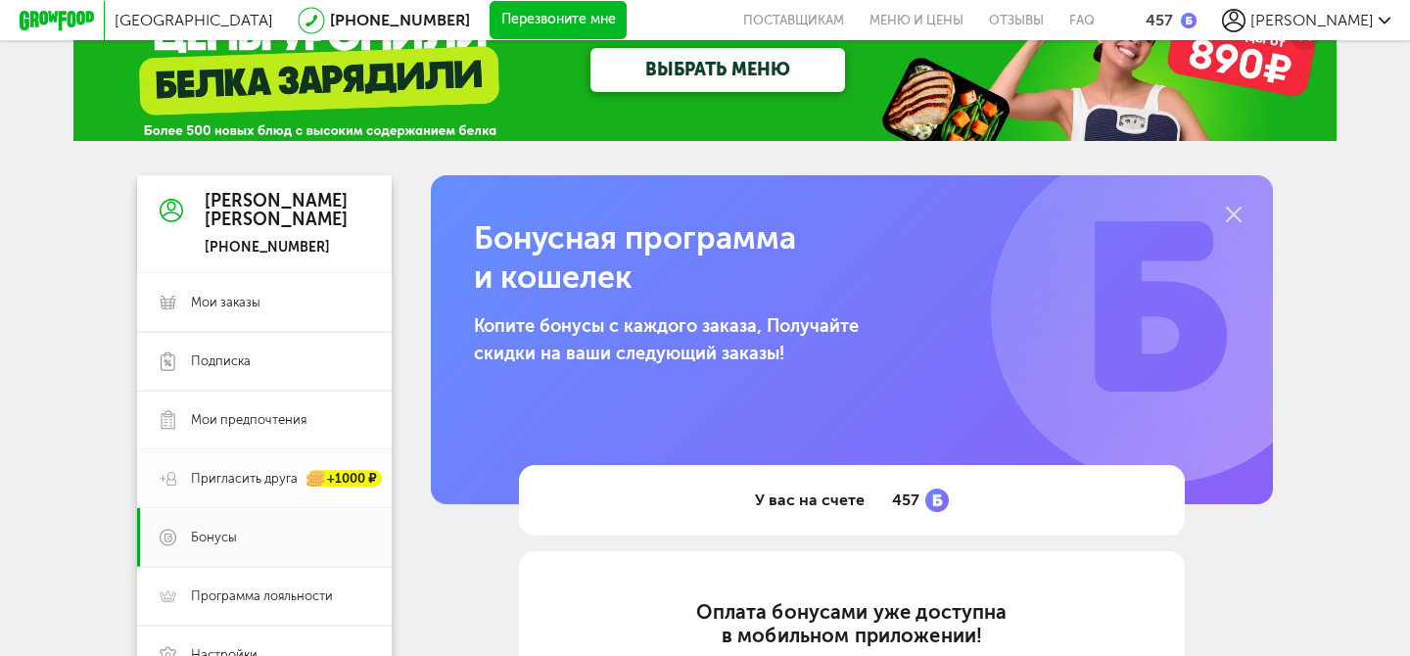
scroll to position [93, 0]
